Goal: Check status: Check status

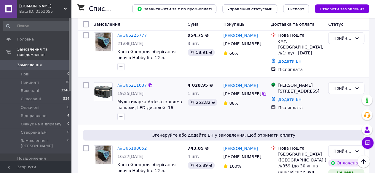
scroll to position [118, 0]
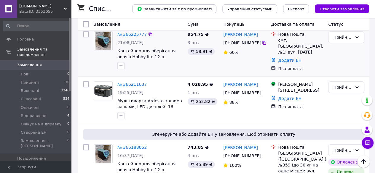
click at [132, 40] on span "21:08, 11.10.2025" at bounding box center [130, 42] width 26 height 5
click at [136, 40] on span "21:08[DATE]" at bounding box center [130, 42] width 26 height 5
click at [126, 49] on span "Контейнер для зберігання овочів Hobby life 12 л. (чорний)" at bounding box center [146, 57] width 58 height 17
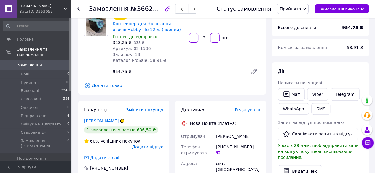
scroll to position [59, 0]
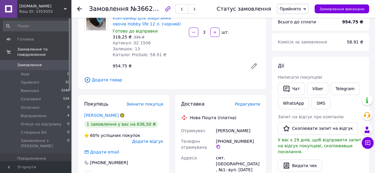
click at [82, 9] on div at bounding box center [83, 9] width 12 height 18
click at [79, 7] on icon at bounding box center [79, 9] width 5 height 5
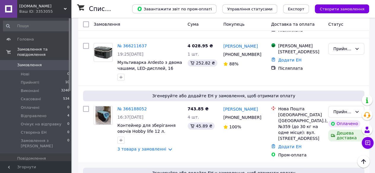
scroll to position [207, 0]
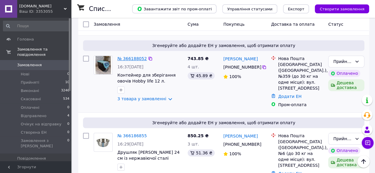
click at [130, 56] on link "№ 366188052" at bounding box center [131, 58] width 29 height 5
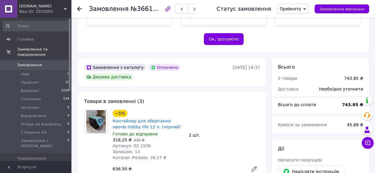
scroll to position [207, 0]
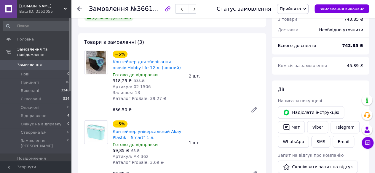
click at [78, 9] on use at bounding box center [79, 9] width 5 height 5
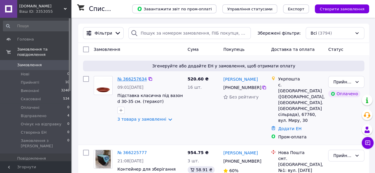
click at [128, 79] on link "№ 366257634" at bounding box center [131, 79] width 29 height 5
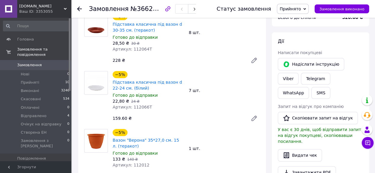
scroll to position [237, 0]
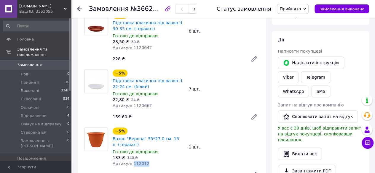
drag, startPoint x: 130, startPoint y: 154, endPoint x: 154, endPoint y: 156, distance: 24.1
click at [154, 156] on div "−5% Вазон "Верона" 35*27,0 см. 15 л. (теракот) Готово до відправки 133 ₴   140 …" at bounding box center [148, 146] width 76 height 41
copy span "112012"
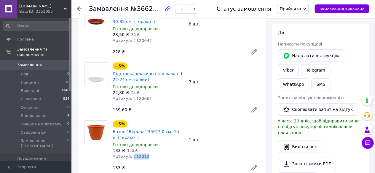
scroll to position [207, 0]
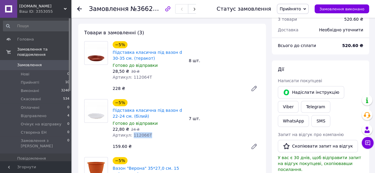
drag, startPoint x: 131, startPoint y: 124, endPoint x: 152, endPoint y: 125, distance: 21.7
click at [152, 132] on div "Артикул: 112066T" at bounding box center [148, 135] width 71 height 6
copy span "112066T"
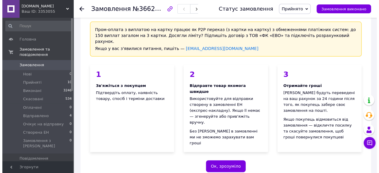
scroll to position [0, 0]
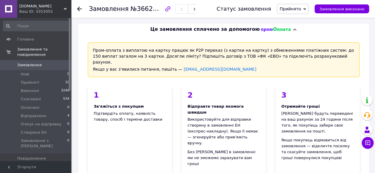
click at [78, 8] on use at bounding box center [79, 9] width 5 height 5
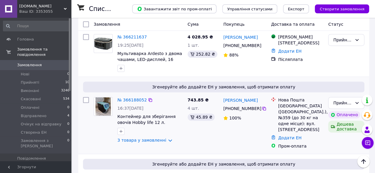
scroll to position [207, 0]
